Goal: Task Accomplishment & Management: Manage account settings

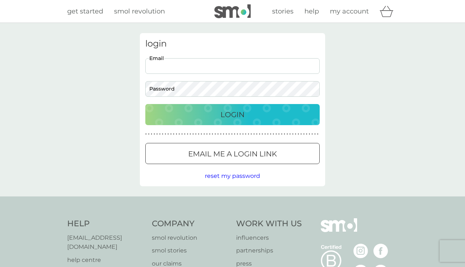
type input "[EMAIL_ADDRESS][DOMAIN_NAME]"
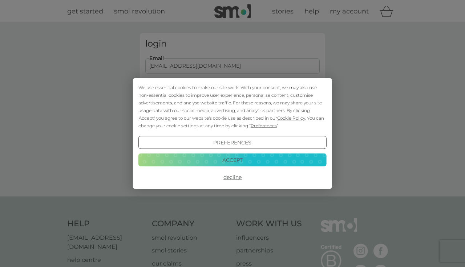
click at [260, 117] on div "We use essential cookies to make our site work. With your consent, we may also …" at bounding box center [232, 107] width 188 height 46
click at [247, 161] on button "Accept" at bounding box center [232, 159] width 188 height 13
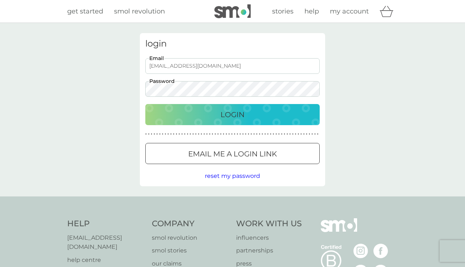
click at [248, 112] on div "Login" at bounding box center [233, 115] width 160 height 12
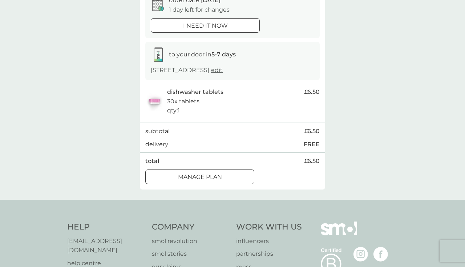
scroll to position [39, 0]
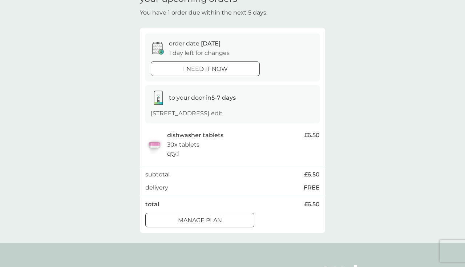
click at [208, 221] on p "Manage plan" at bounding box center [200, 220] width 44 height 9
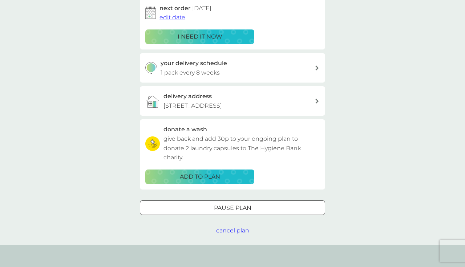
scroll to position [125, 0]
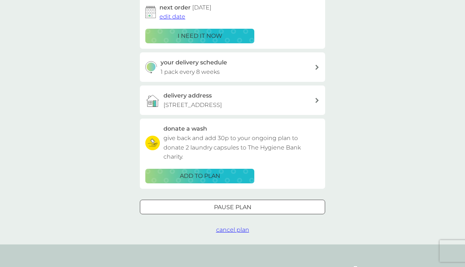
click at [225, 204] on div at bounding box center [233, 207] width 26 height 8
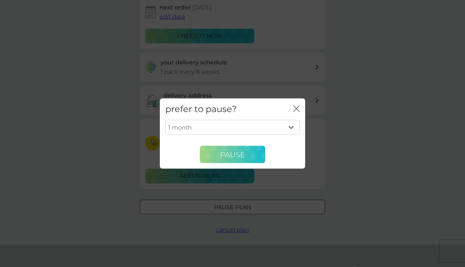
click at [240, 153] on span "Pause" at bounding box center [232, 154] width 25 height 9
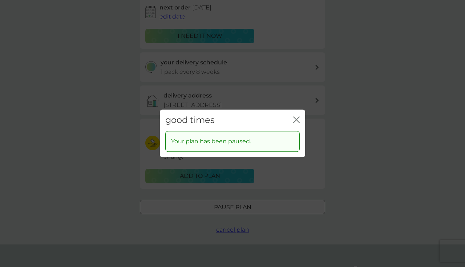
click at [298, 118] on icon "close" at bounding box center [298, 120] width 3 height 6
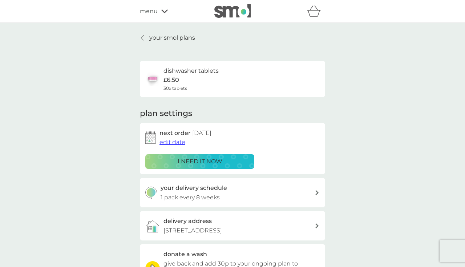
scroll to position [0, 0]
